Goal: Task Accomplishment & Management: Use online tool/utility

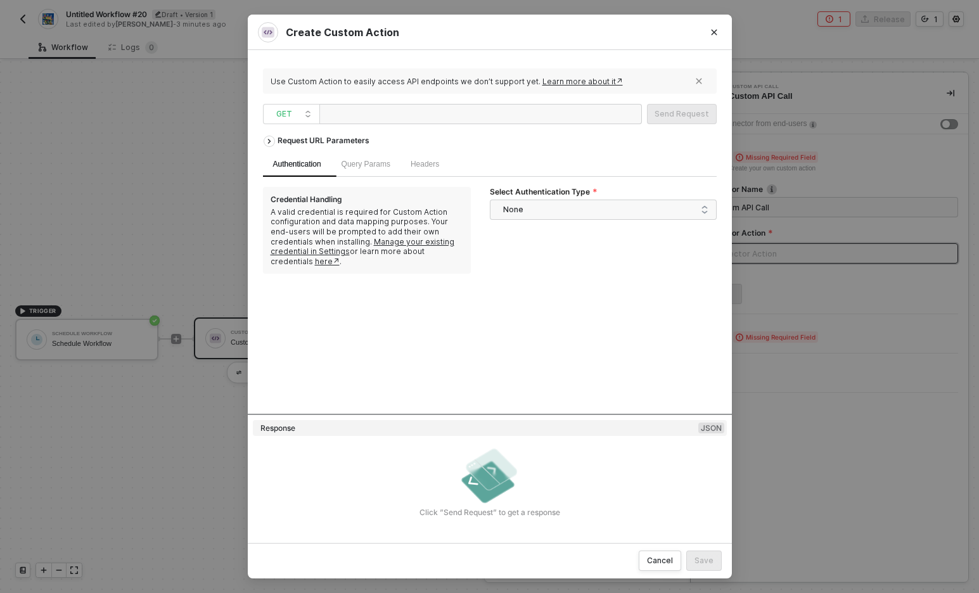
scroll to position [1265, 0]
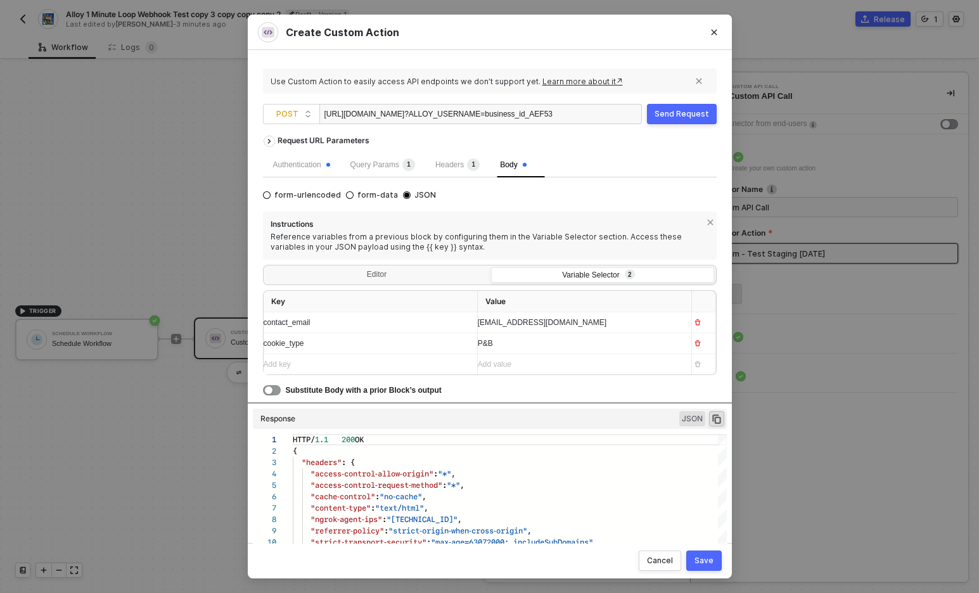
scroll to position [114, 0]
drag, startPoint x: 713, startPoint y: 39, endPoint x: 532, endPoint y: 43, distance: 180.6
click at [532, 43] on div "Create Custom Action Use Custom Action to easily access API endpoints we don’t …" at bounding box center [490, 296] width 484 height 563
click at [532, 43] on div "Create Custom Action" at bounding box center [490, 32] width 484 height 35
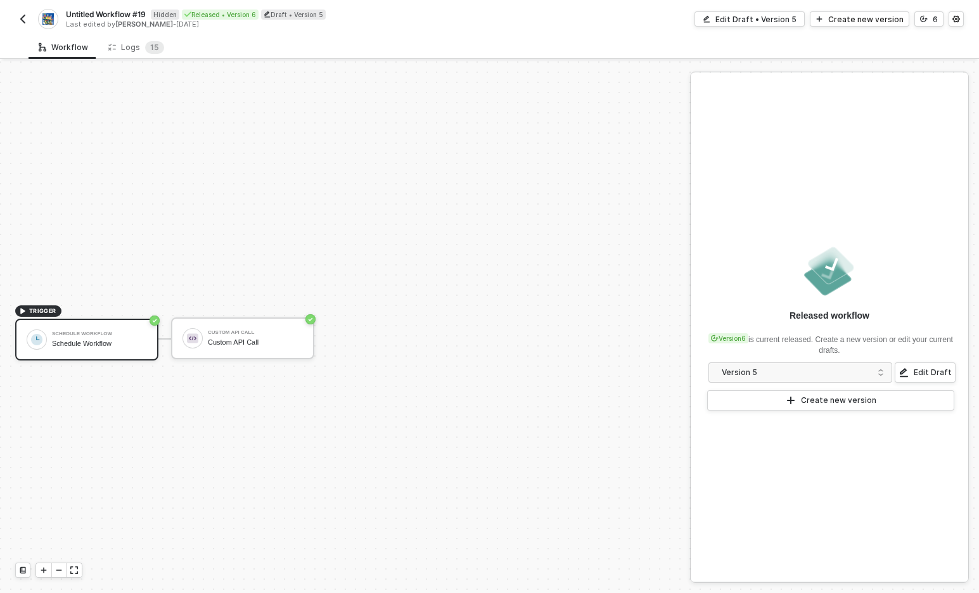
scroll to position [23, 0]
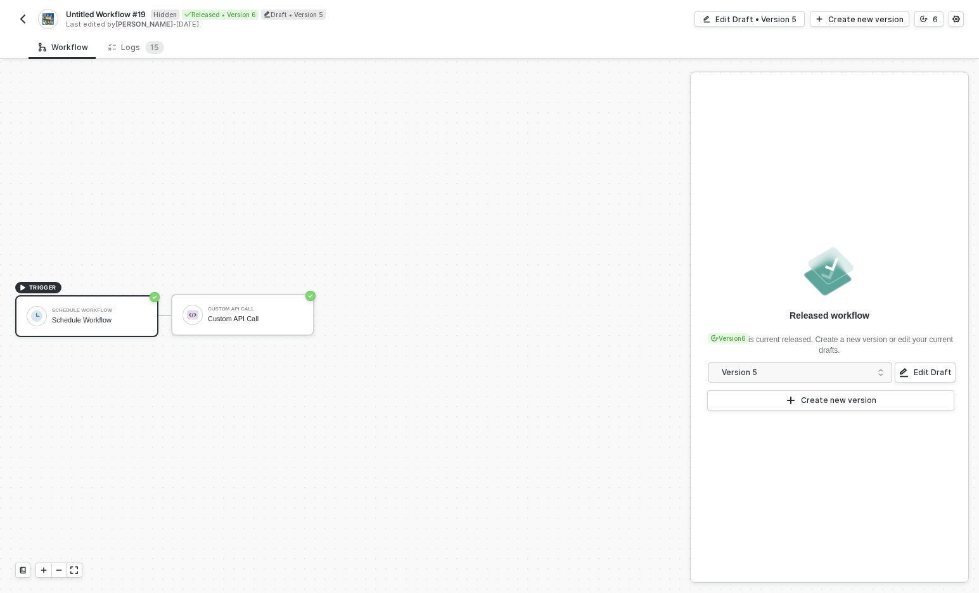
click at [21, 20] on img "button" at bounding box center [23, 19] width 10 height 10
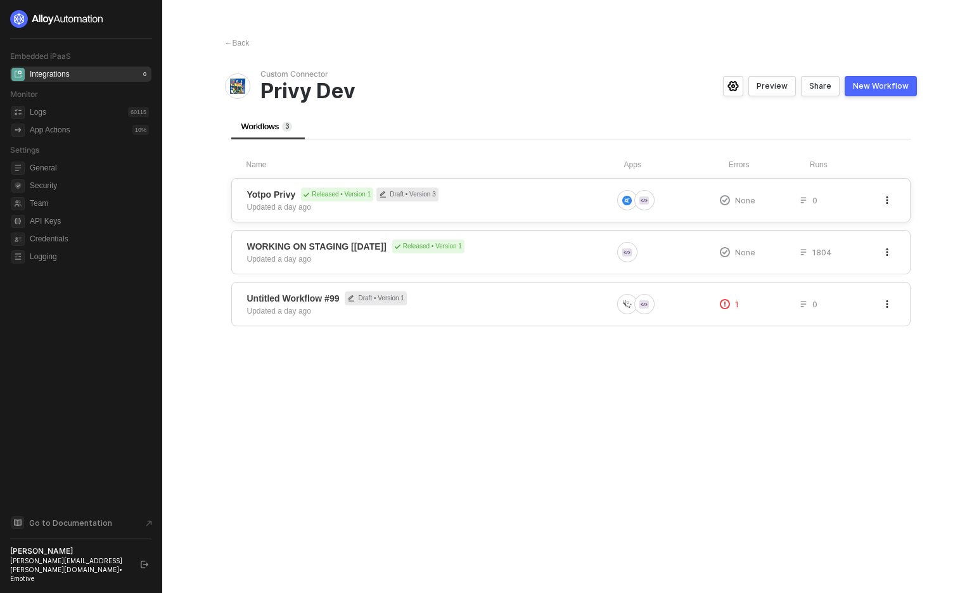
click at [888, 201] on icon "button" at bounding box center [887, 200] width 8 height 8
click at [855, 251] on div "Hide" at bounding box center [842, 251] width 79 height 12
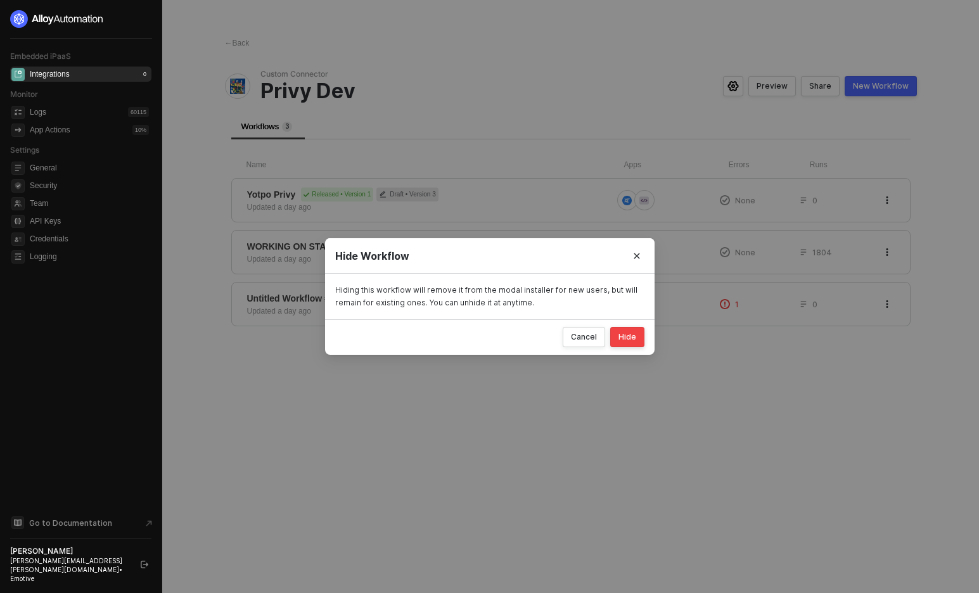
click at [629, 337] on div "Hide" at bounding box center [627, 337] width 18 height 10
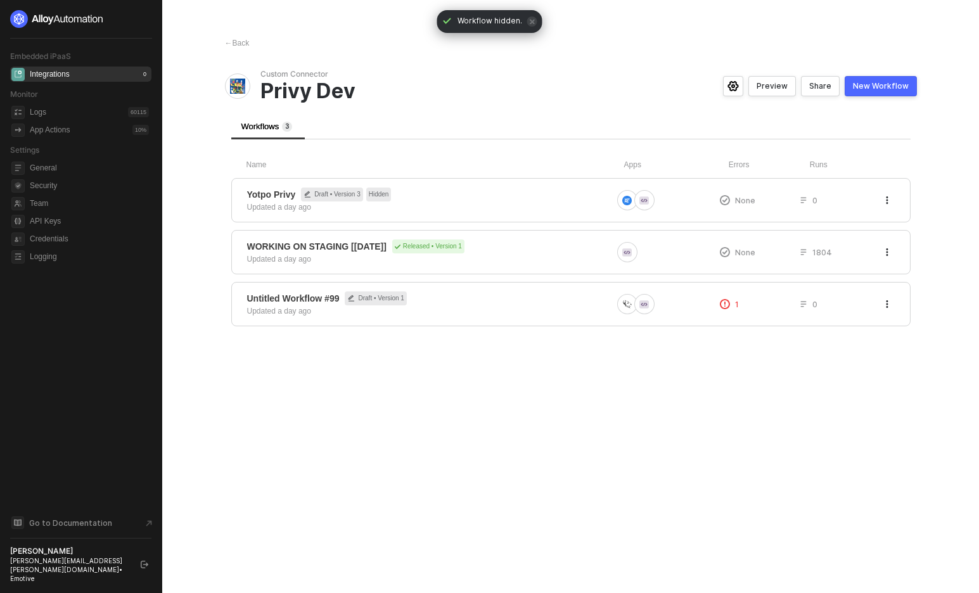
click at [705, 422] on div "← Back Custom Connector Privy Dev Preview Share New Workflow Workflows 3 Name A…" at bounding box center [571, 296] width 722 height 593
click at [762, 450] on div "← Back Custom Connector Privy Dev Preview Share New Workflow Workflows 3 Name A…" at bounding box center [571, 296] width 722 height 593
